Goal: Information Seeking & Learning: Learn about a topic

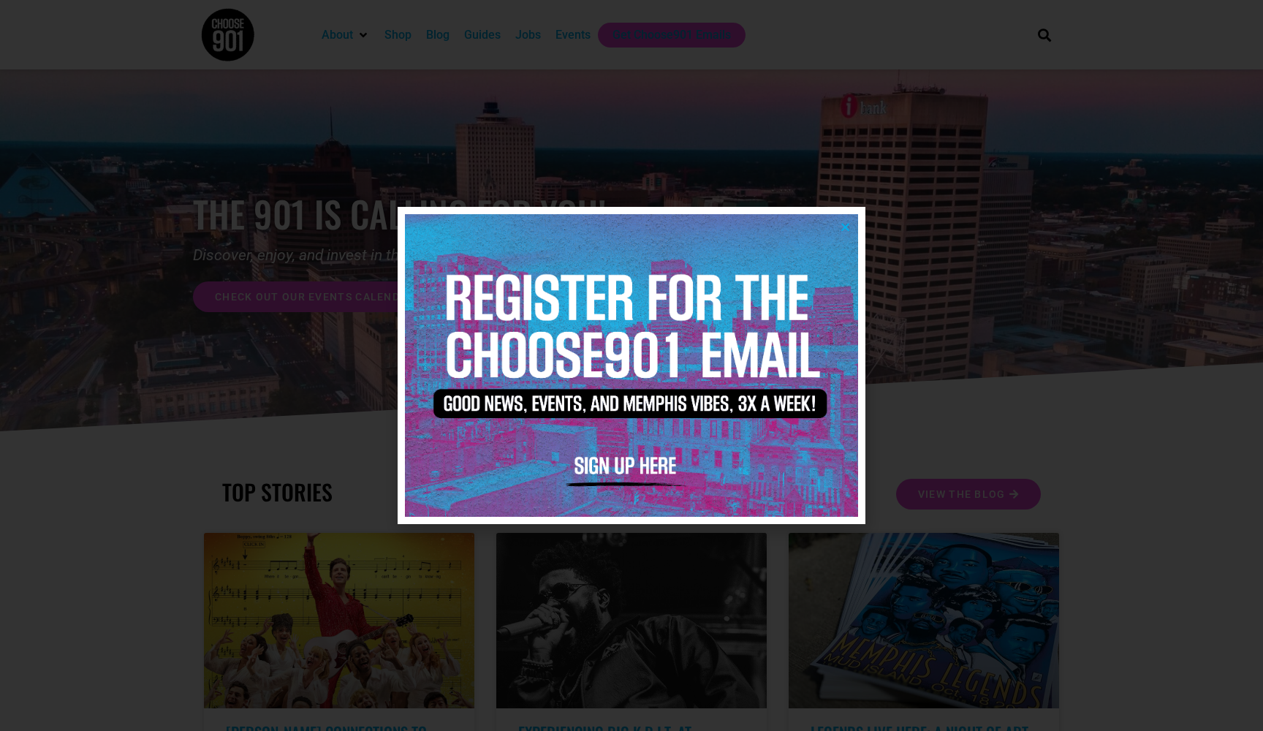
click at [840, 231] on icon "Close" at bounding box center [845, 226] width 11 height 11
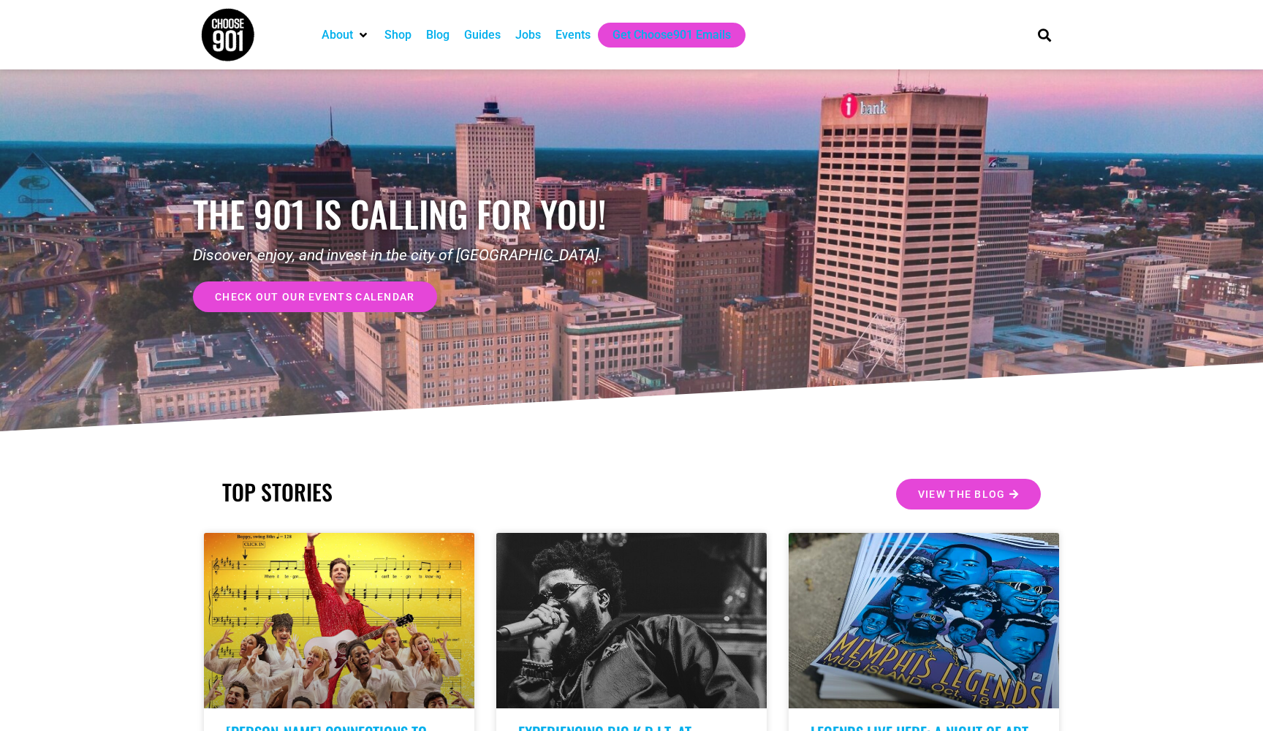
click at [533, 42] on div "Jobs" at bounding box center [528, 35] width 26 height 18
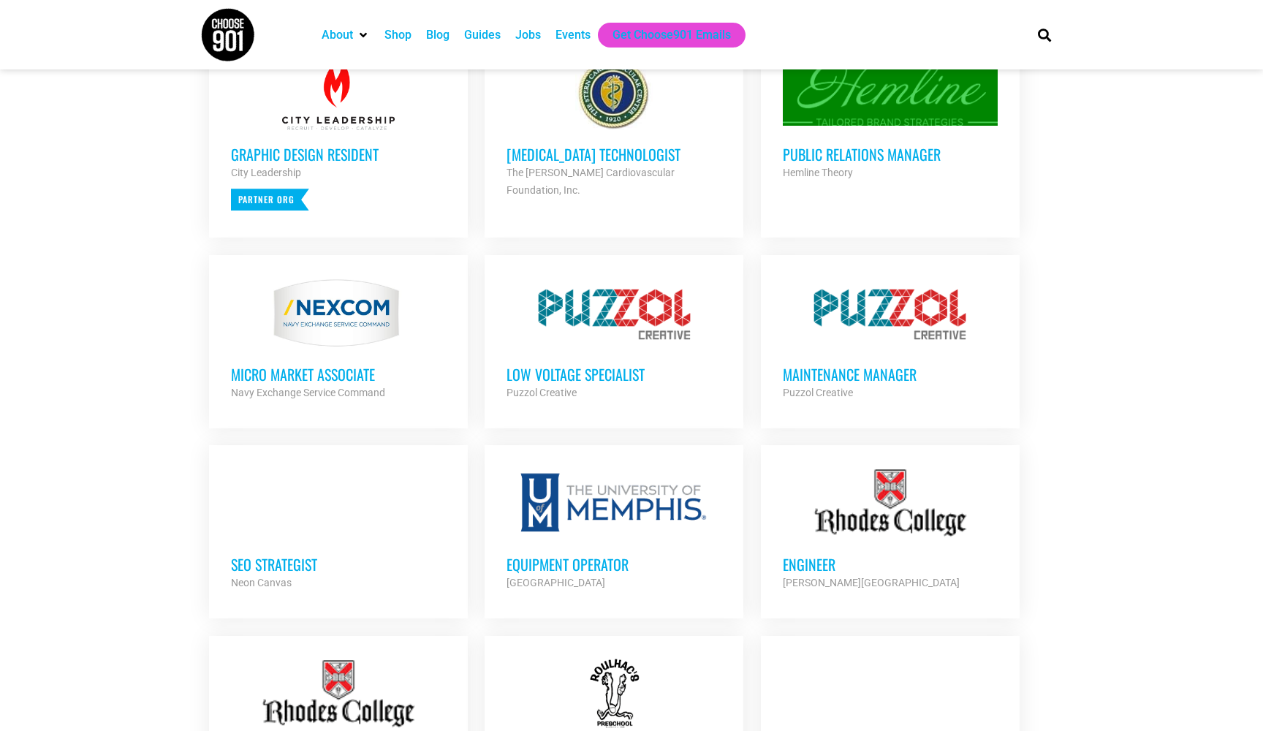
scroll to position [647, 0]
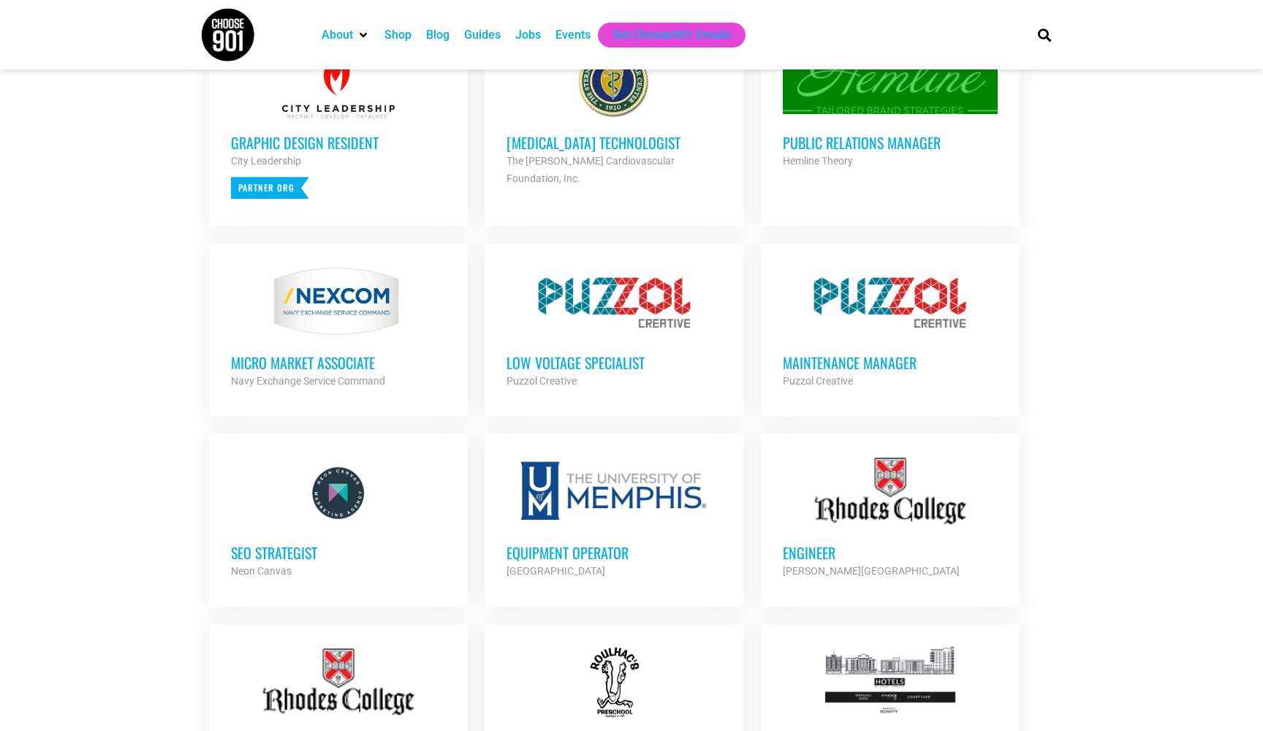
click at [626, 326] on div at bounding box center [613, 301] width 215 height 73
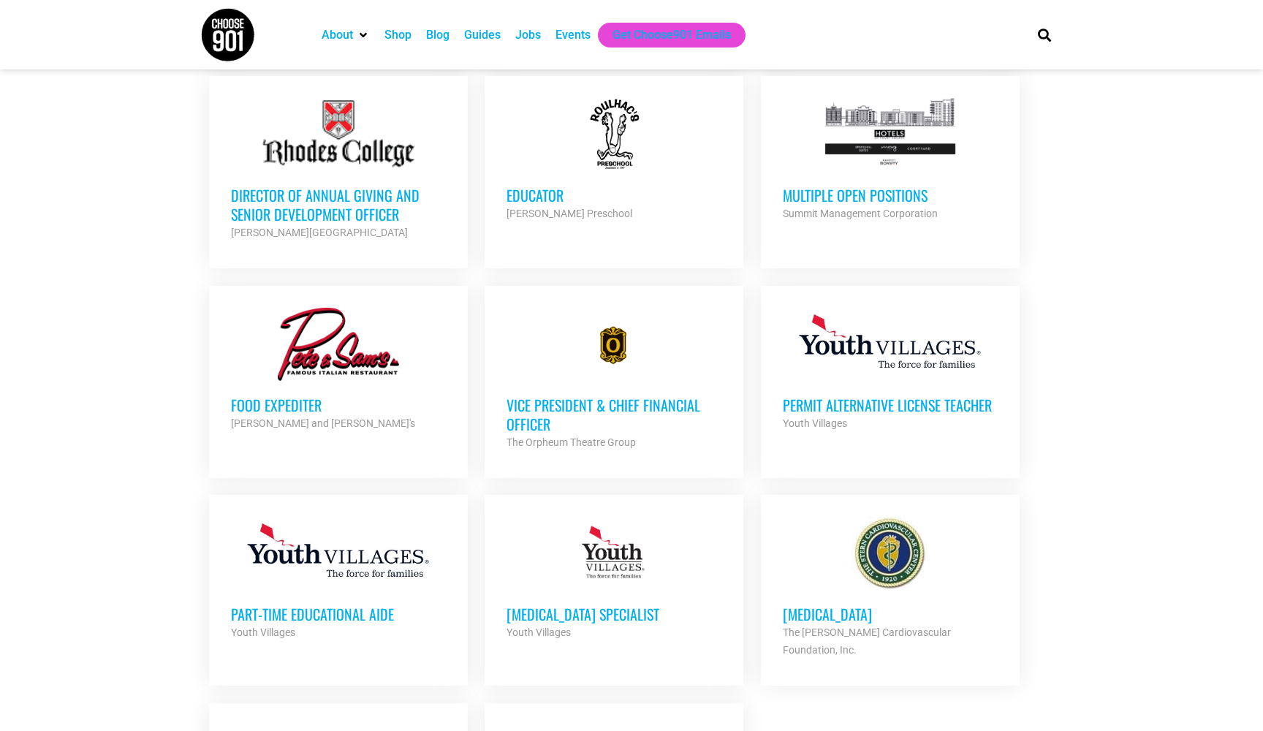
scroll to position [1197, 0]
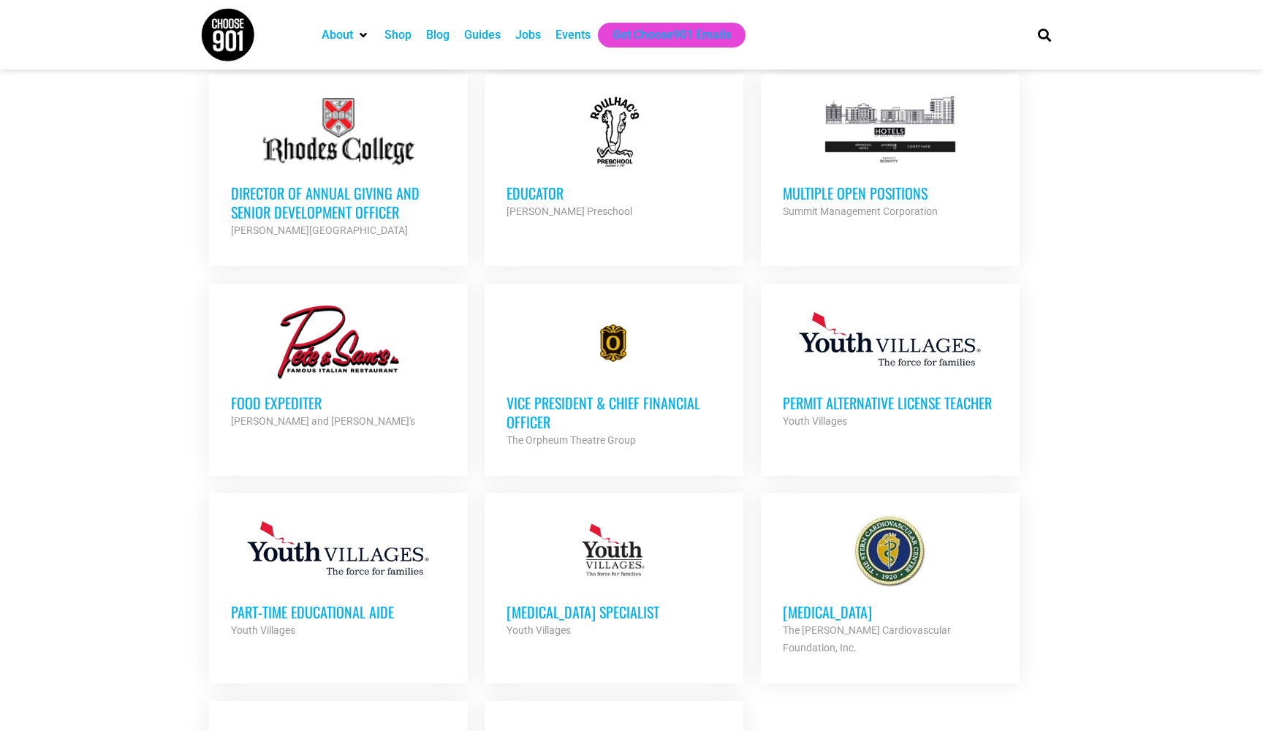
click at [854, 178] on div "Multiple Open Positions Summit Management Corporation Partner Org" at bounding box center [890, 194] width 215 height 51
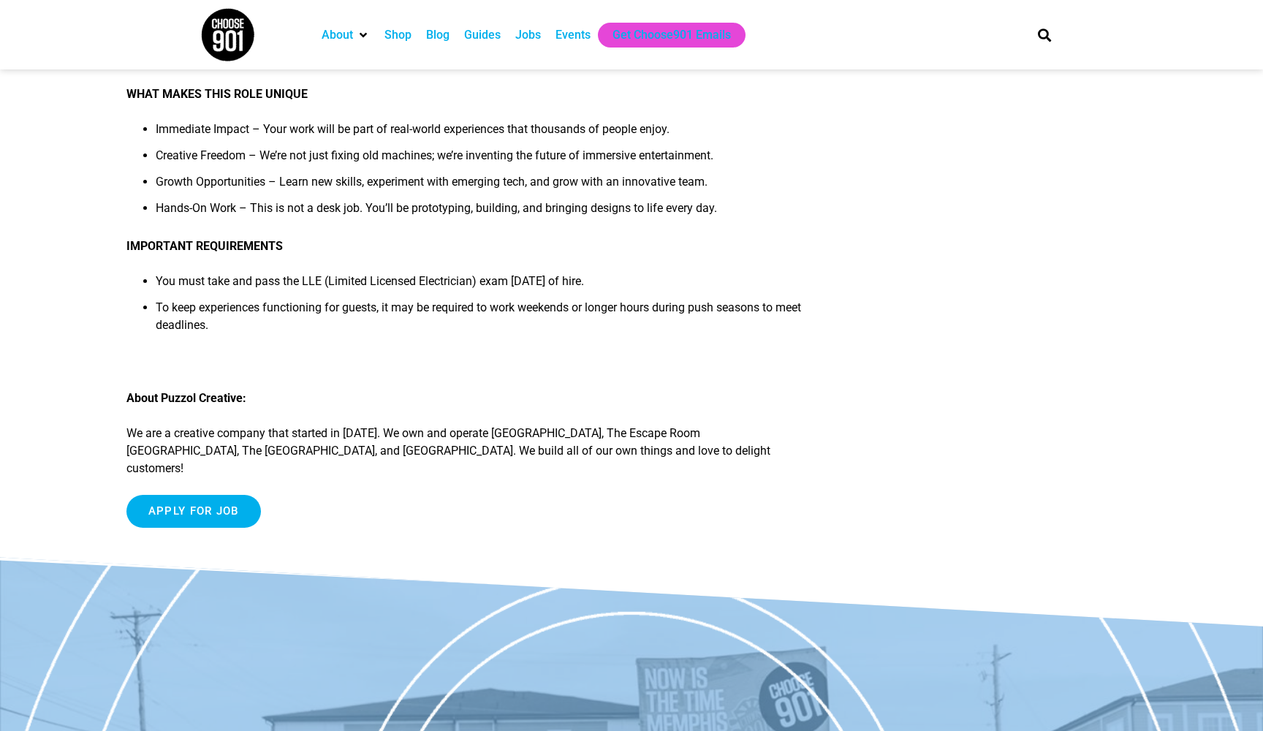
scroll to position [672, 0]
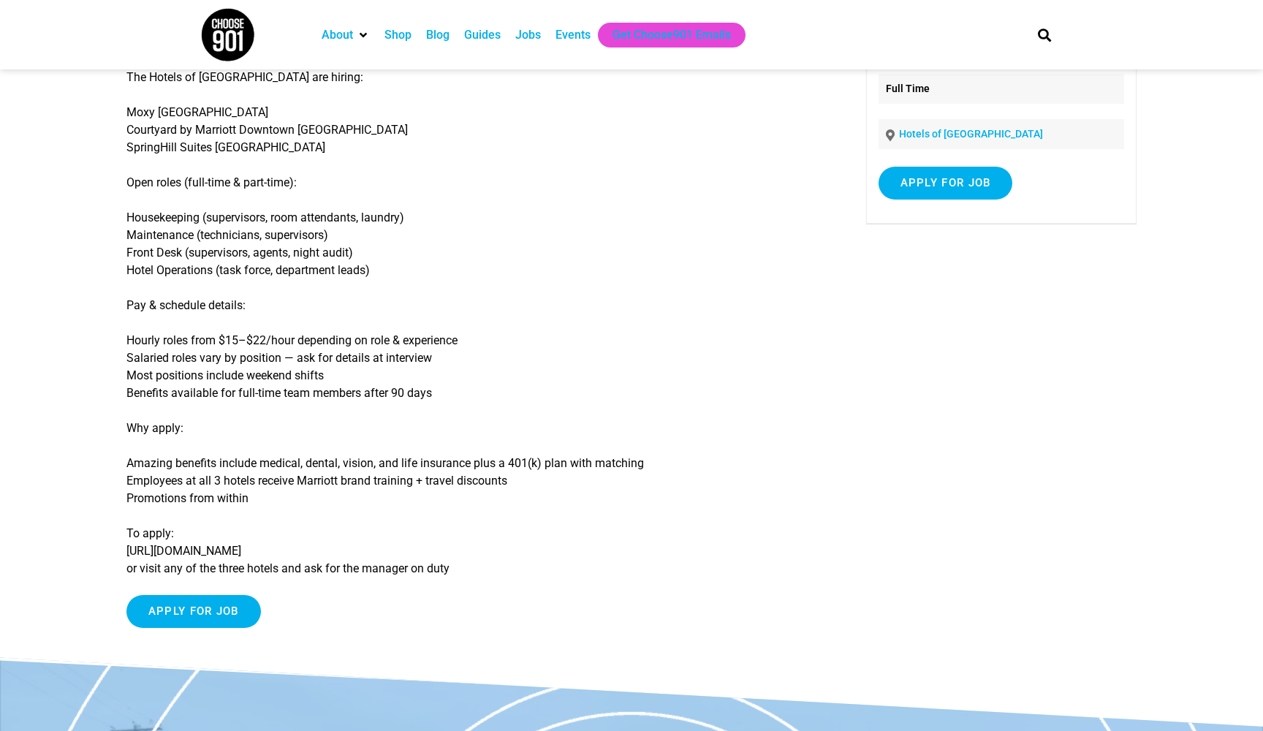
scroll to position [143, 0]
